Goal: Participate in discussion: Engage in conversation with other users on a specific topic

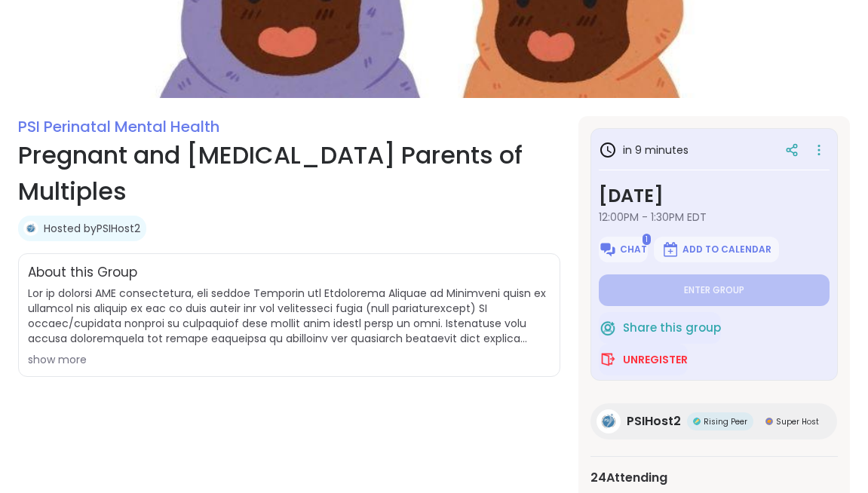
scroll to position [161, 0]
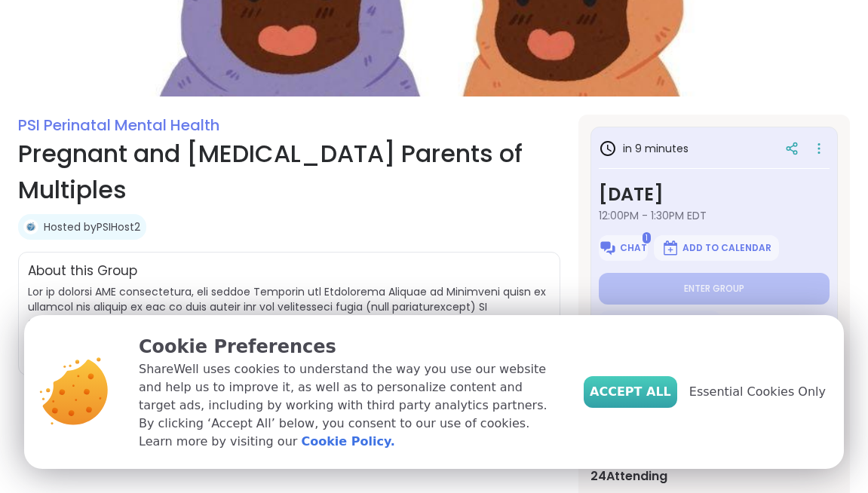
click at [642, 397] on span "Accept All" at bounding box center [630, 392] width 81 height 18
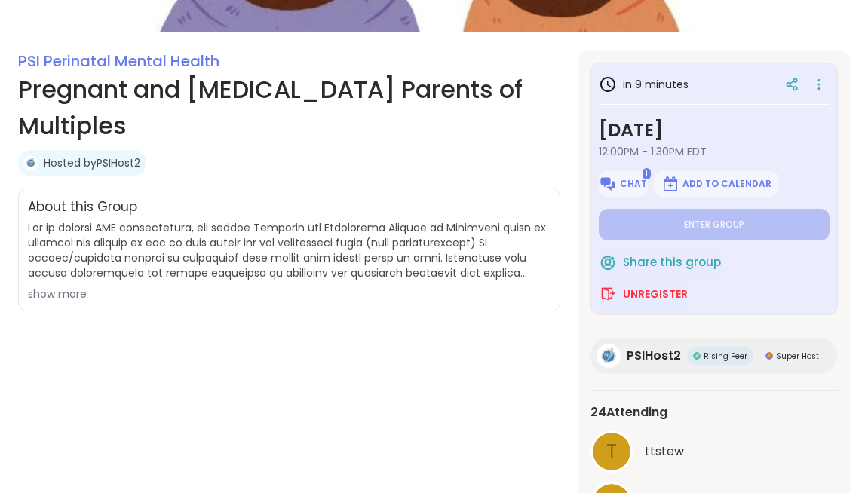
scroll to position [233, 0]
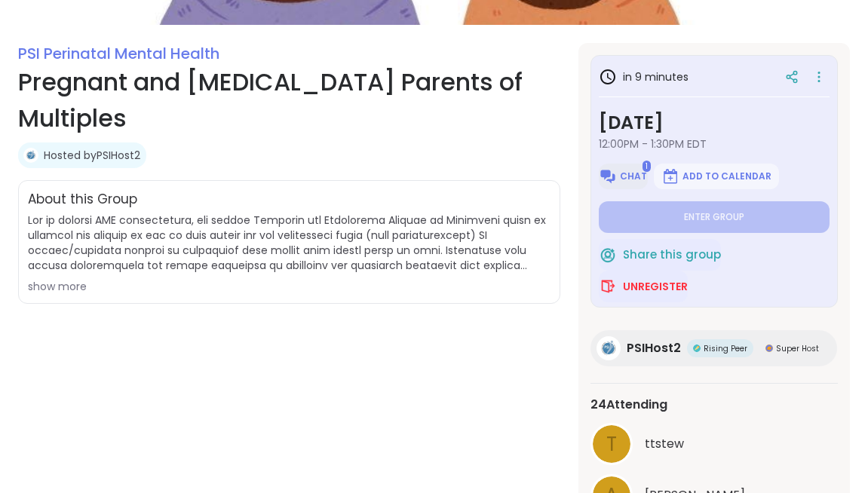
click at [634, 171] on span "Chat" at bounding box center [633, 176] width 27 height 12
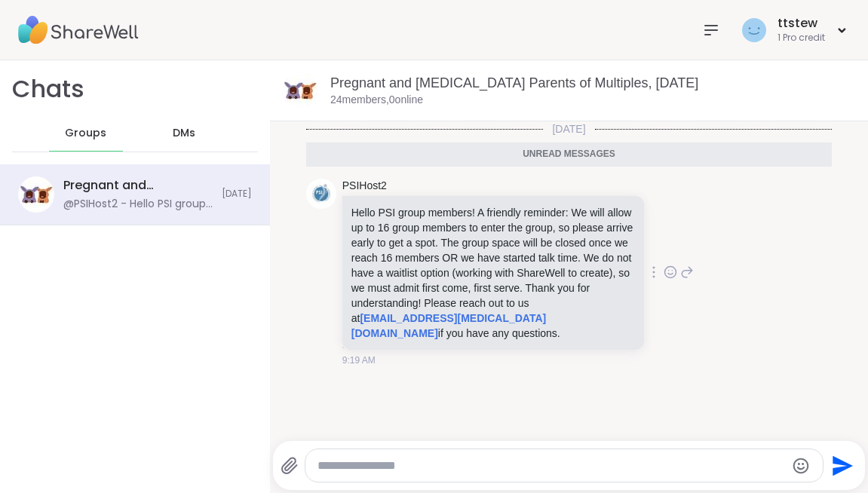
scroll to position [3, 0]
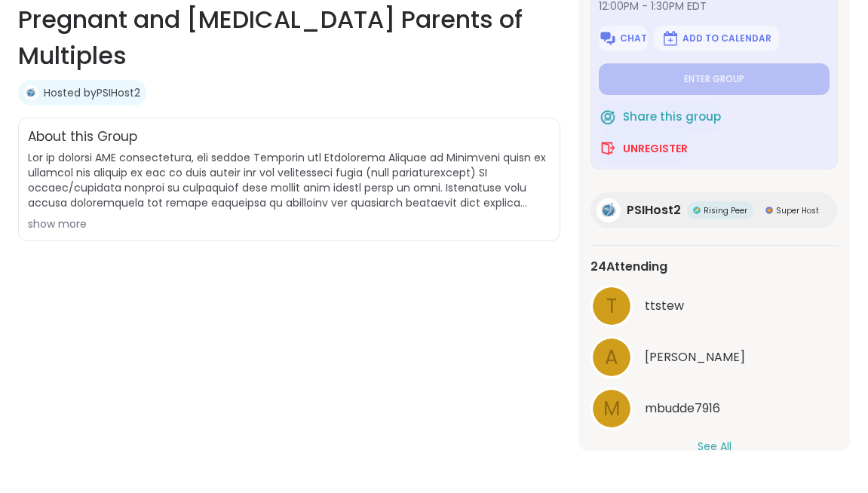
scroll to position [103, 0]
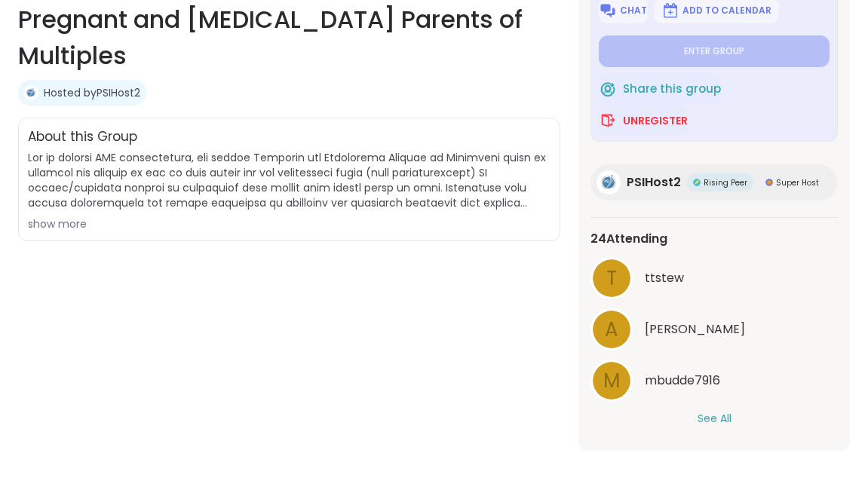
click at [710, 413] on button "See All" at bounding box center [714, 419] width 34 height 16
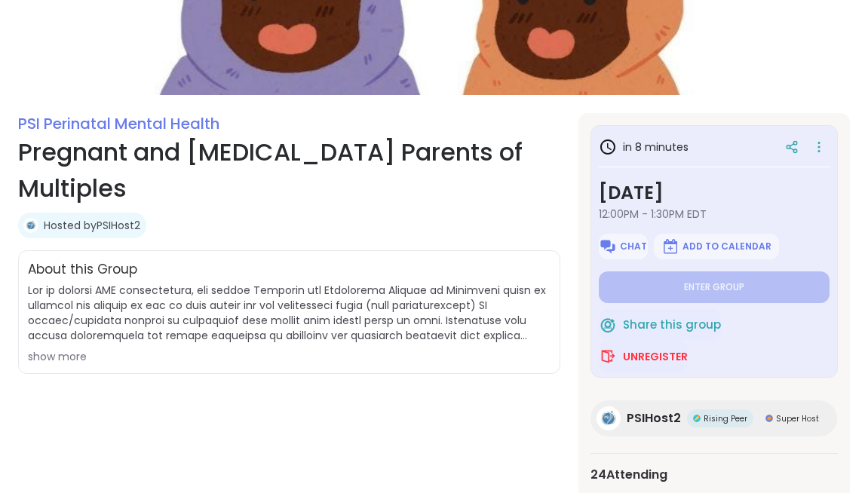
scroll to position [162, 0]
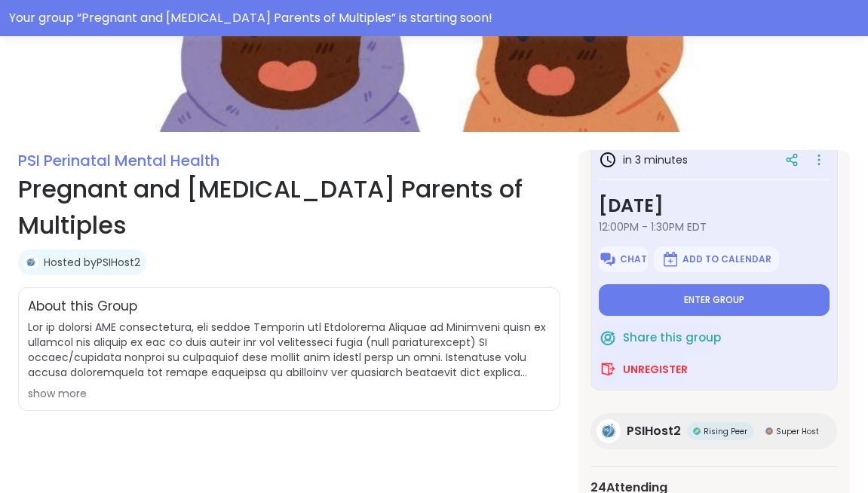
scroll to position [4, 0]
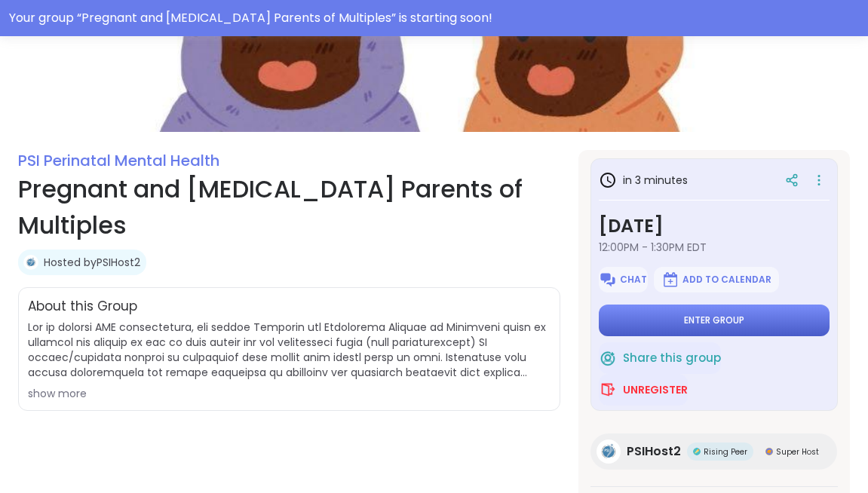
click at [762, 323] on button "Enter group" at bounding box center [714, 321] width 231 height 32
